Goal: Task Accomplishment & Management: Complete application form

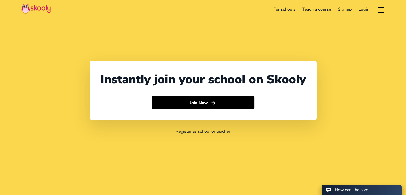
select select "60"
select select "[GEOGRAPHIC_DATA]"
select select "[GEOGRAPHIC_DATA]/Kuala_Lumpur"
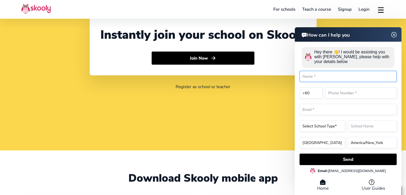
scroll to position [107, 0]
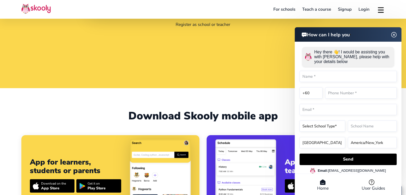
click at [392, 49] on div "Hey there 👋! I would be assisting you with [PERSON_NAME], please help with your…" at bounding box center [348, 57] width 92 height 20
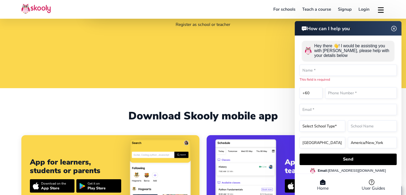
scroll to position [178, 0]
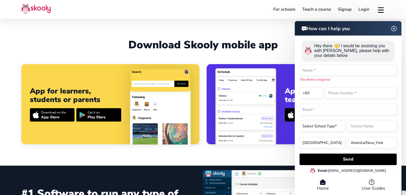
click at [393, 30] on img at bounding box center [394, 28] width 10 height 7
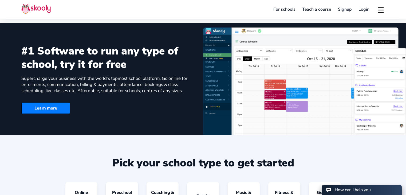
scroll to position [391, 0]
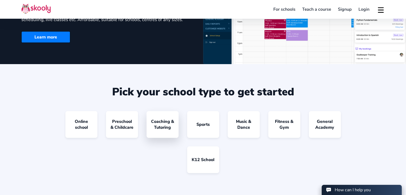
click at [169, 124] on link "Coaching & Tutoring" at bounding box center [162, 124] width 32 height 27
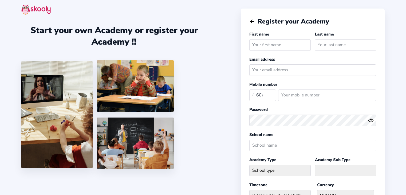
select select "MY"
click at [254, 20] on icon "Arrow Back" at bounding box center [252, 21] width 6 height 6
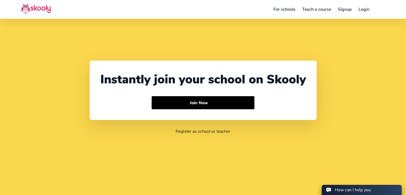
scroll to position [97, 0]
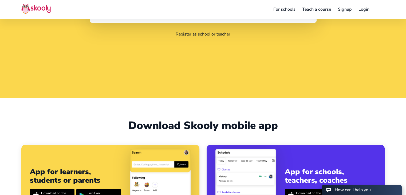
select select "60"
select select "[GEOGRAPHIC_DATA]"
select select "[GEOGRAPHIC_DATA]/Kuala_Lumpur"
click at [381, 9] on button at bounding box center [381, 9] width 8 height 9
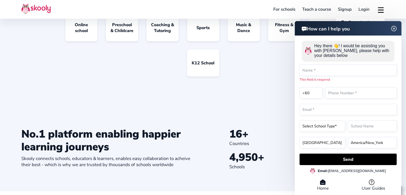
scroll to position [560, 0]
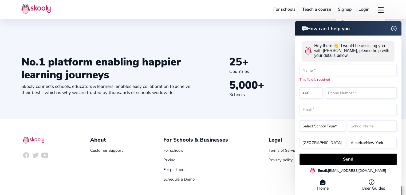
click at [394, 31] on img at bounding box center [394, 28] width 10 height 7
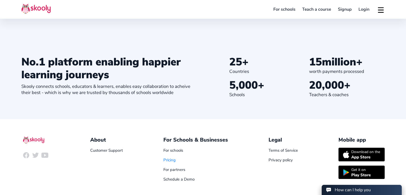
click at [171, 160] on link "Pricing" at bounding box center [169, 159] width 12 height 5
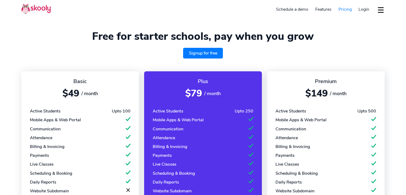
select select "en"
select select "60"
select select "[GEOGRAPHIC_DATA]"
select select "[GEOGRAPHIC_DATA]/Kuala_Lumpur"
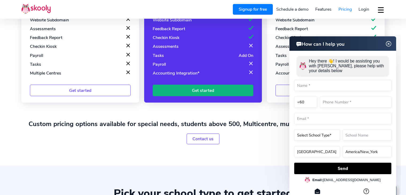
scroll to position [213, 0]
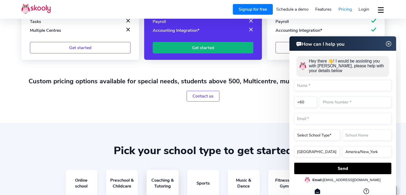
click at [168, 178] on link "Coaching & Tutoring" at bounding box center [162, 183] width 32 height 27
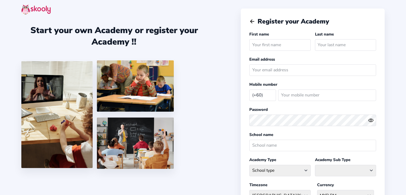
select select "MY"
click at [286, 47] on input "text" at bounding box center [279, 44] width 61 height 11
type input "Schwarz"
type input "Pok"
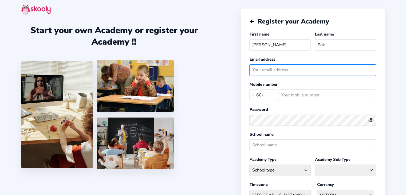
type input "brainstorm.my@gmail.com"
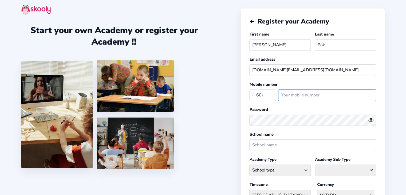
type input "183151479"
click at [372, 120] on icon "eye outline" at bounding box center [370, 119] width 5 height 3
click at [369, 119] on icon "eye off outline" at bounding box center [370, 120] width 2 height 2
click at [371, 119] on icon "Eye" at bounding box center [371, 120] width 6 height 6
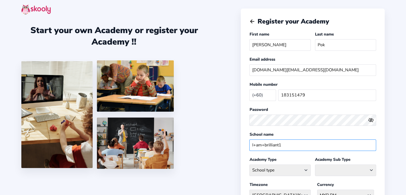
drag, startPoint x: 289, startPoint y: 144, endPoint x: 207, endPoint y: 141, distance: 81.9
click at [207, 141] on div "Start your own Academy or register your Academy !! Register your Academy First …" at bounding box center [203, 149] width 406 height 299
type input "Coach [PERSON_NAME]"
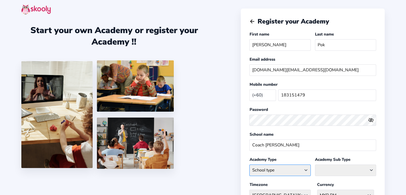
click at [295, 167] on select "School type Academic Afterschool Arts Dance Homeschool Language Martial Arts Mu…" at bounding box center [279, 169] width 61 height 11
select select "W"
click at [249, 164] on select "School type Academic Afterschool Arts Dance Homeschool Language Martial Arts Mu…" at bounding box center [279, 169] width 61 height 11
click at [340, 168] on select "Fitness Meditation Yoga" at bounding box center [345, 169] width 61 height 11
select select "ME"
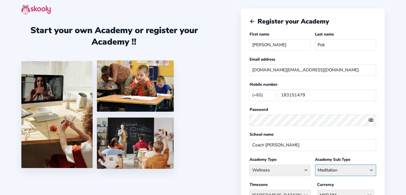
click at [315, 164] on select "Fitness Meditation Yoga" at bounding box center [345, 169] width 61 height 11
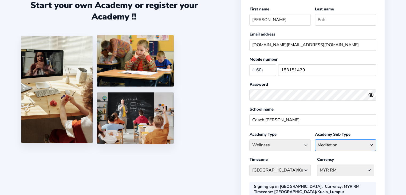
scroll to position [35, 0]
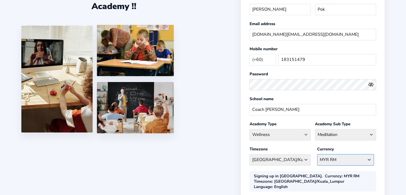
click at [338, 157] on select "MYR RM Afghanistan AFN - ؋. Albania ALL - L Algeria DZD - دج AmericanSamoa USD …" at bounding box center [345, 159] width 57 height 11
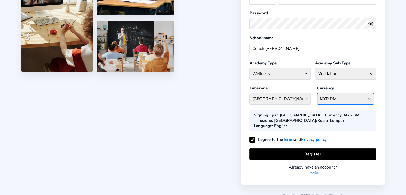
scroll to position [97, 0]
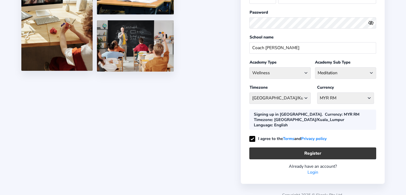
click at [304, 147] on button "Register" at bounding box center [312, 152] width 127 height 11
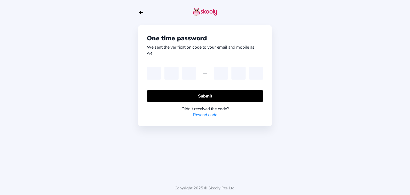
click at [204, 114] on link "Resend code" at bounding box center [205, 115] width 24 height 6
click at [142, 11] on icon "Arrow Back" at bounding box center [141, 13] width 6 height 6
select select "MY"
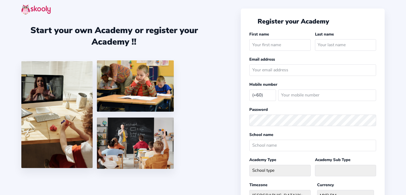
select select "MY"
type input "brainstorm.my@gmail.com"
click at [287, 46] on input "text" at bounding box center [279, 44] width 61 height 11
type input "Schwarz"
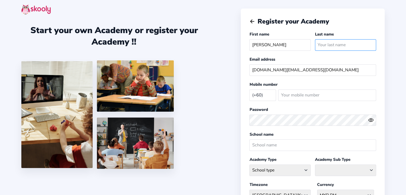
type input "Pok"
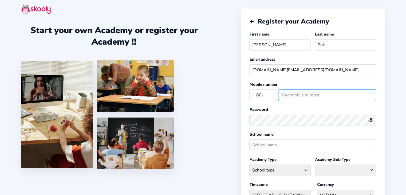
type input "183151479"
click at [370, 117] on icon "Eye" at bounding box center [371, 120] width 6 height 6
click at [370, 117] on icon "Eye Off" at bounding box center [371, 120] width 6 height 6
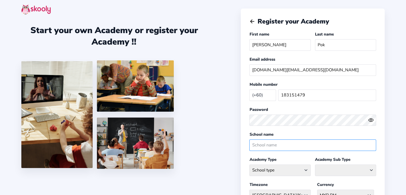
click at [289, 141] on input "text" at bounding box center [312, 144] width 127 height 11
type input "Coach Brainee"
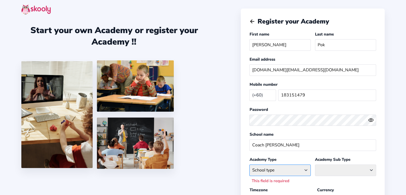
click at [298, 169] on select "School type Academic Afterschool Arts Dance Homeschool Language Martial Arts Mu…" at bounding box center [279, 169] width 61 height 11
select select "W"
click at [249, 164] on select "School type Academic Afterschool Arts Dance Homeschool Language Martial Arts Mu…" at bounding box center [279, 169] width 61 height 11
click at [326, 168] on select "Fitness Meditation Yoga" at bounding box center [345, 169] width 61 height 11
select select "ME"
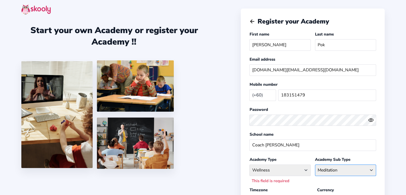
click at [315, 164] on select "Fitness Meditation Yoga" at bounding box center [345, 169] width 61 height 11
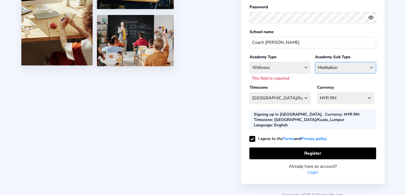
scroll to position [103, 0]
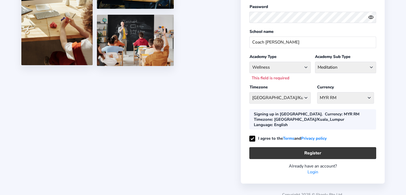
click at [303, 150] on button "Register" at bounding box center [312, 152] width 127 height 11
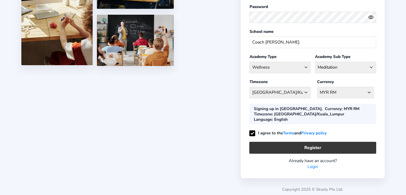
scroll to position [97, 0]
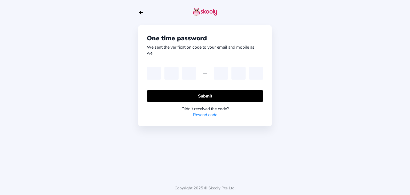
type input "4"
click at [169, 75] on input "7" at bounding box center [171, 73] width 14 height 13
type input "9"
type input "7"
type input "1"
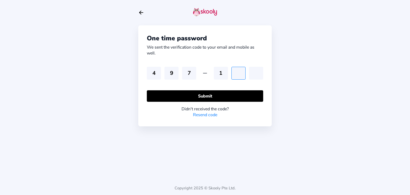
type input "9"
type input "4"
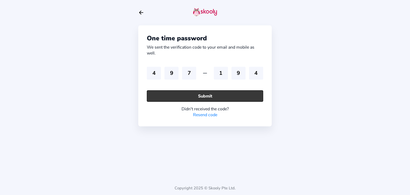
click at [189, 96] on button "Submit" at bounding box center [205, 95] width 116 height 11
